Goal: Find specific page/section: Find specific page/section

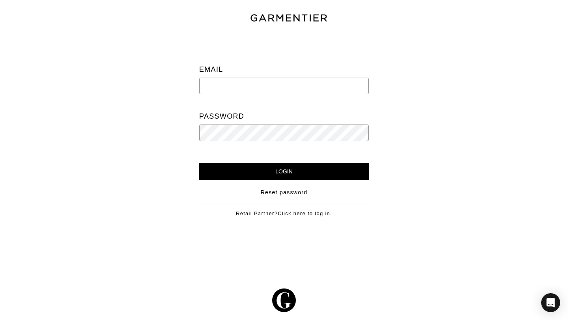
type input "[EMAIL_ADDRESS][PERSON_NAME][DOMAIN_NAME]"
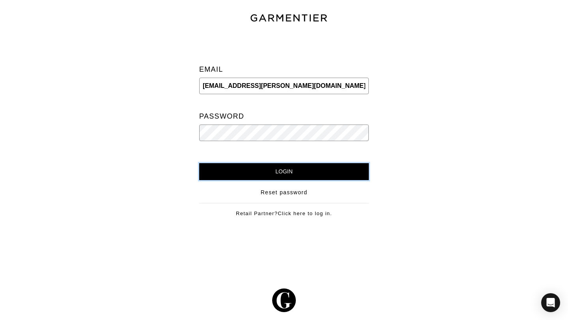
click at [247, 169] on input "Login" at bounding box center [284, 171] width 170 height 17
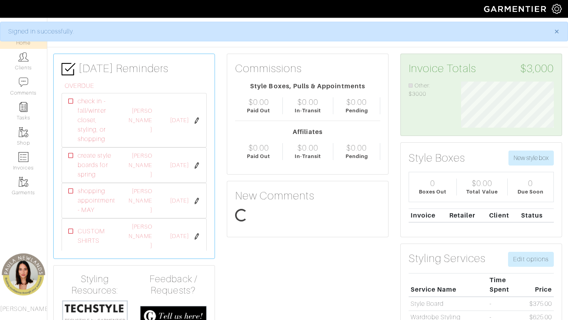
scroll to position [46, 105]
click at [21, 62] on link "Clients" at bounding box center [23, 61] width 47 height 25
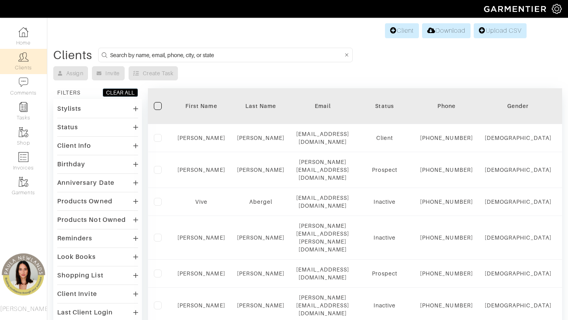
click at [171, 56] on input at bounding box center [226, 55] width 233 height 10
type input "Aubry Horn"
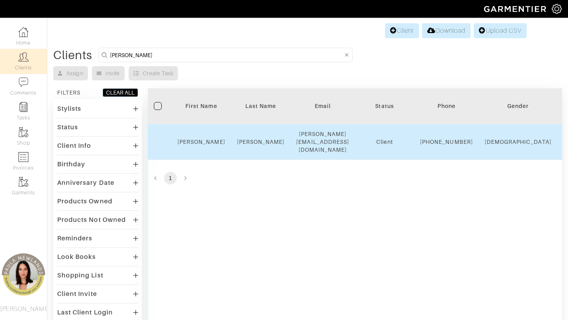
click at [202, 138] on div "Aubrey" at bounding box center [202, 142] width 48 height 8
click at [202, 141] on link "Aubrey" at bounding box center [202, 142] width 48 height 6
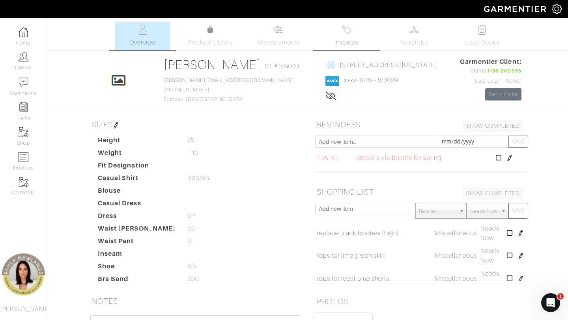
click at [337, 41] on span "Invoices" at bounding box center [347, 42] width 24 height 9
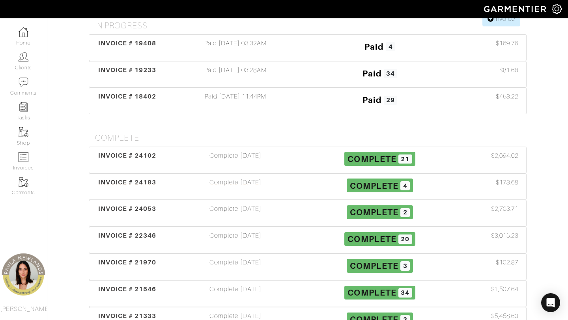
scroll to position [104, 0]
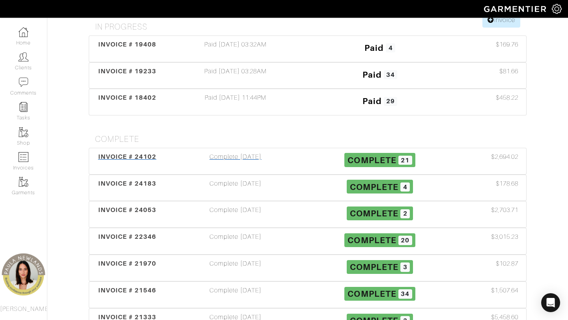
click at [144, 158] on span "INVOICE # 24102" at bounding box center [127, 156] width 58 height 7
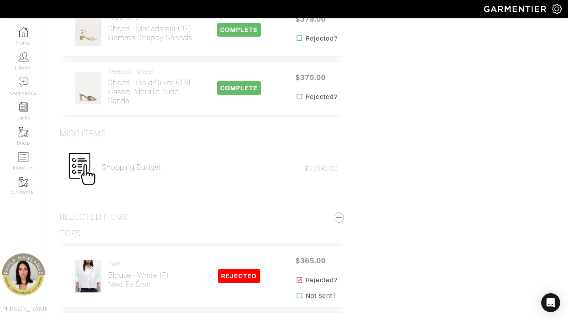
scroll to position [1428, 0]
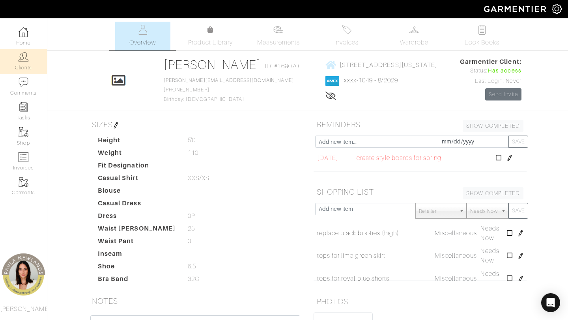
click at [29, 59] on link "Clients" at bounding box center [23, 61] width 47 height 25
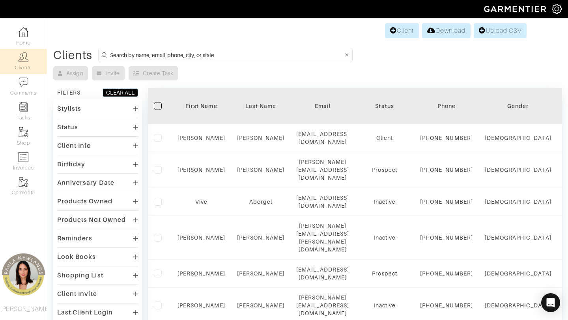
click at [152, 59] on input at bounding box center [226, 55] width 233 height 10
type input "Virginia"
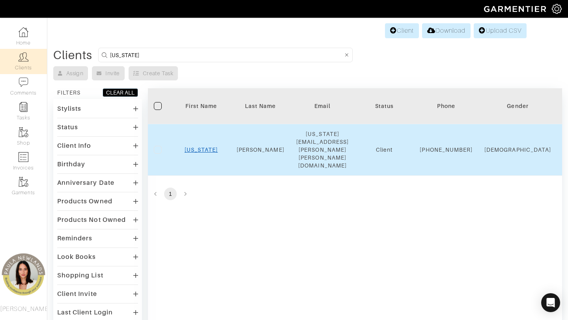
click at [205, 147] on link "Virginia" at bounding box center [202, 150] width 34 height 6
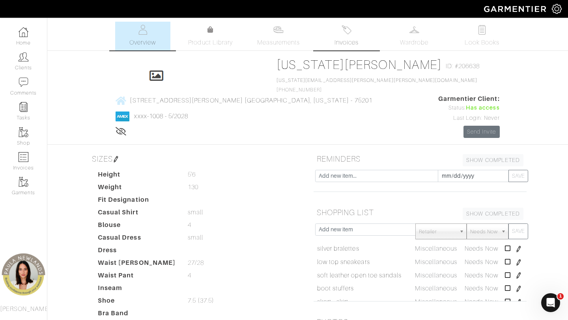
click at [343, 32] on img at bounding box center [347, 30] width 10 height 10
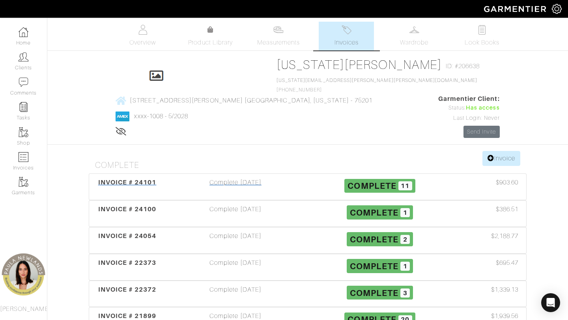
click at [139, 179] on span "INVOICE # 24101" at bounding box center [127, 182] width 58 height 7
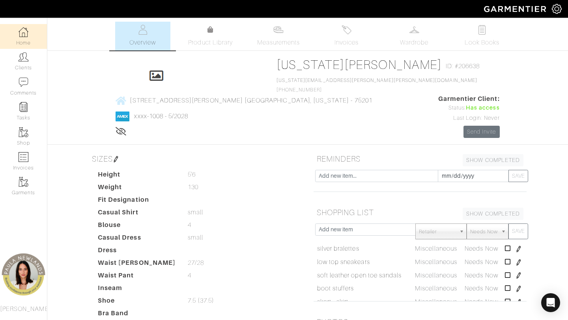
click at [26, 30] on img at bounding box center [24, 32] width 10 height 10
